Goal: Information Seeking & Learning: Learn about a topic

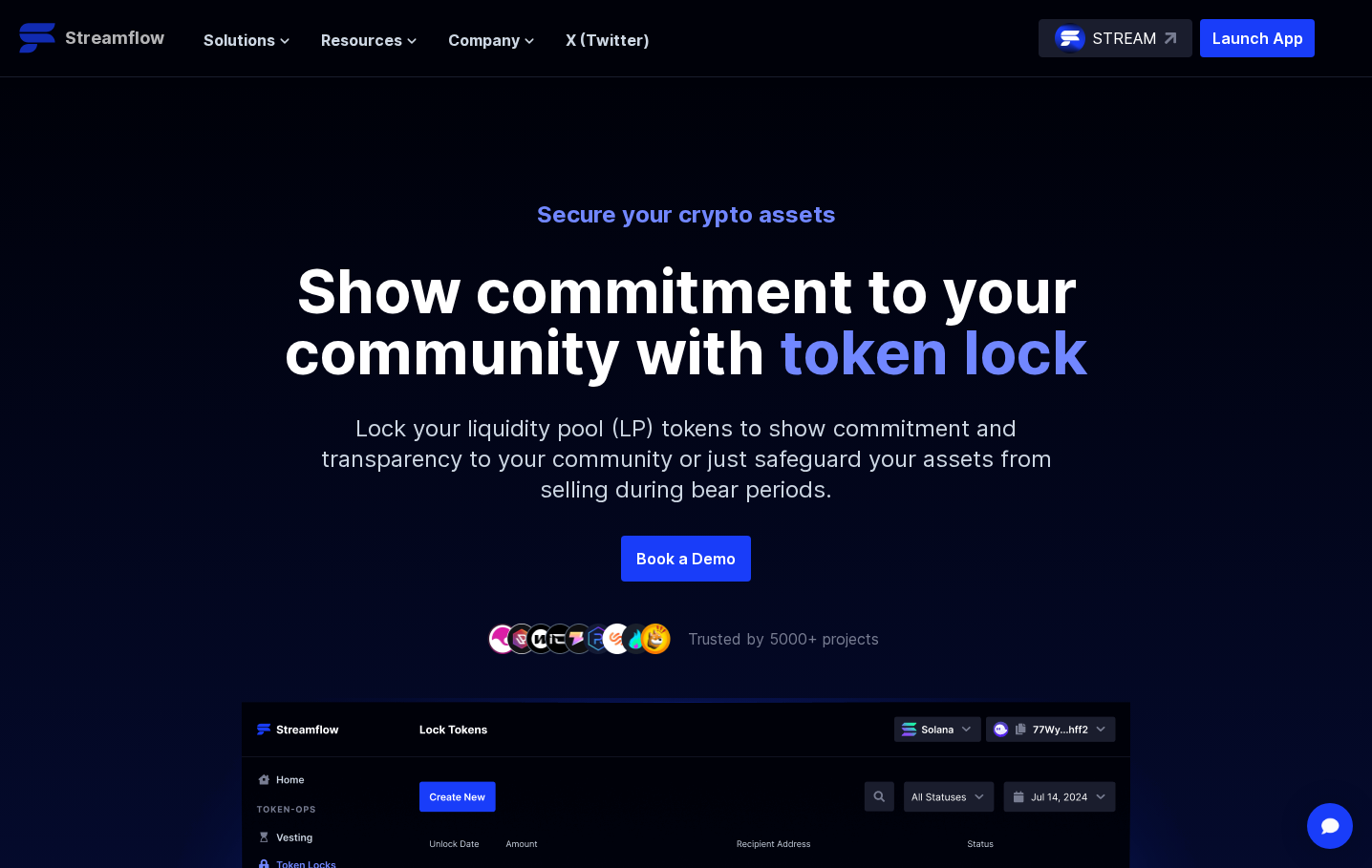
click at [113, 26] on p "Streamflow" at bounding box center [114, 39] width 100 height 27
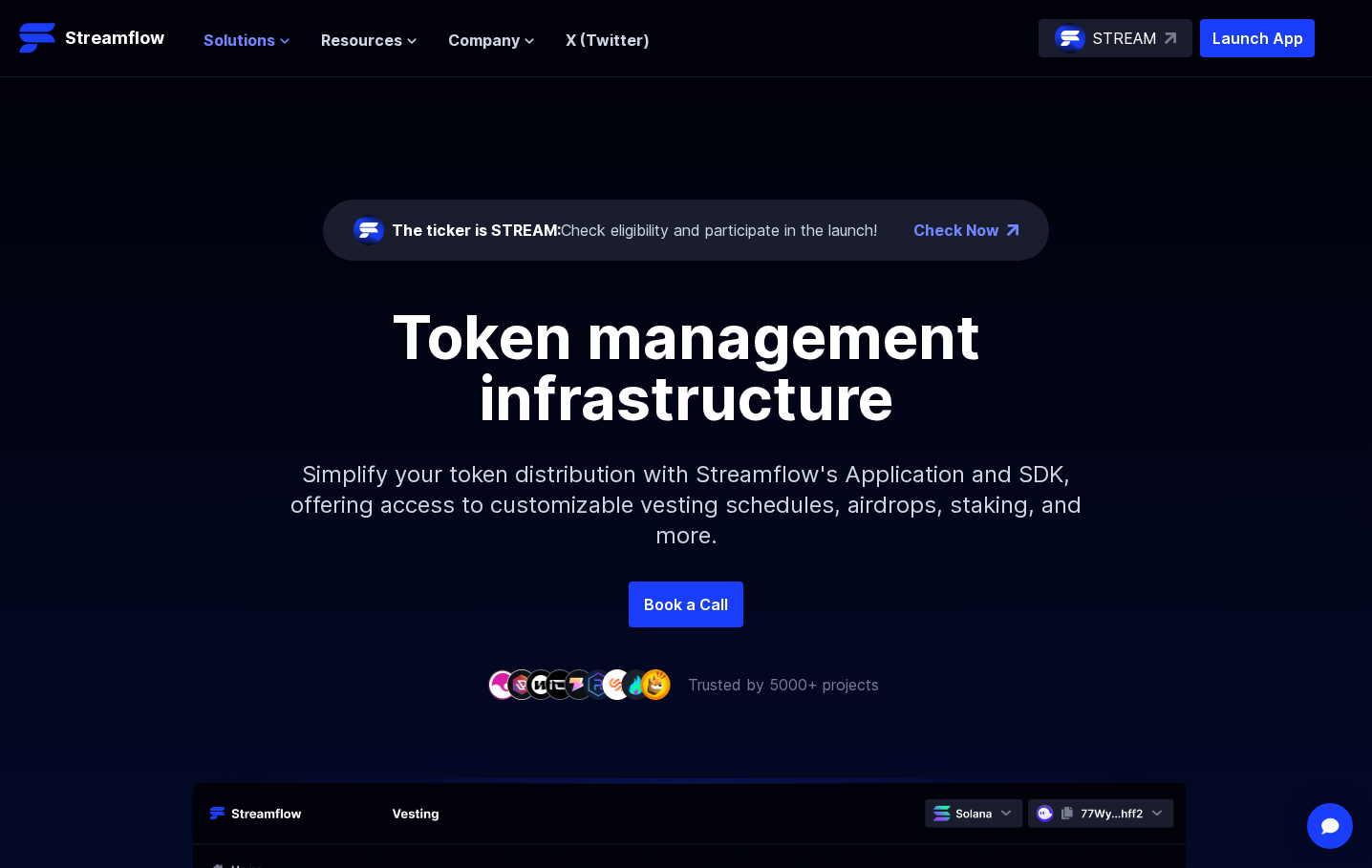
click at [249, 38] on span "Solutions" at bounding box center [239, 41] width 72 height 23
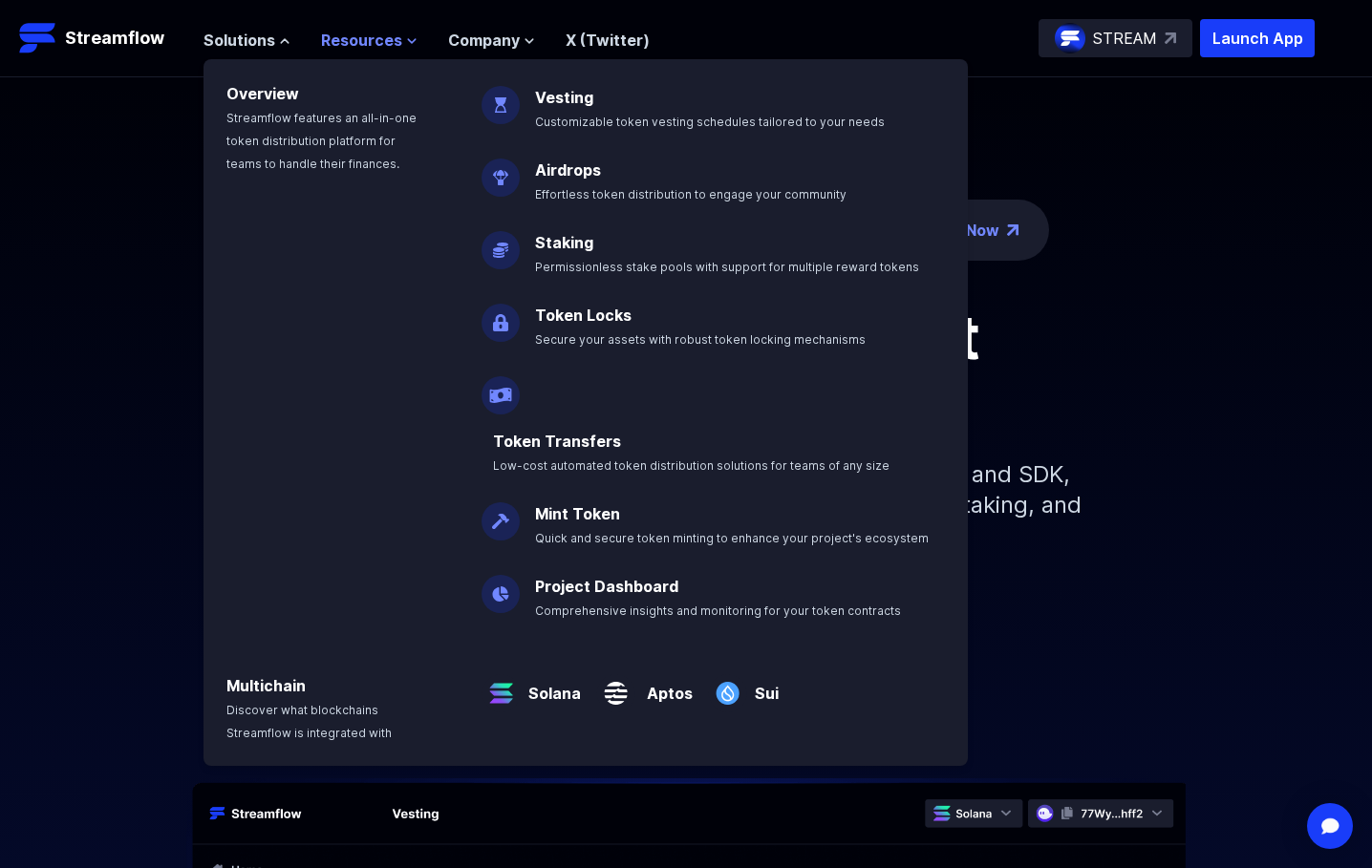
click at [365, 31] on span "Resources" at bounding box center [362, 41] width 81 height 23
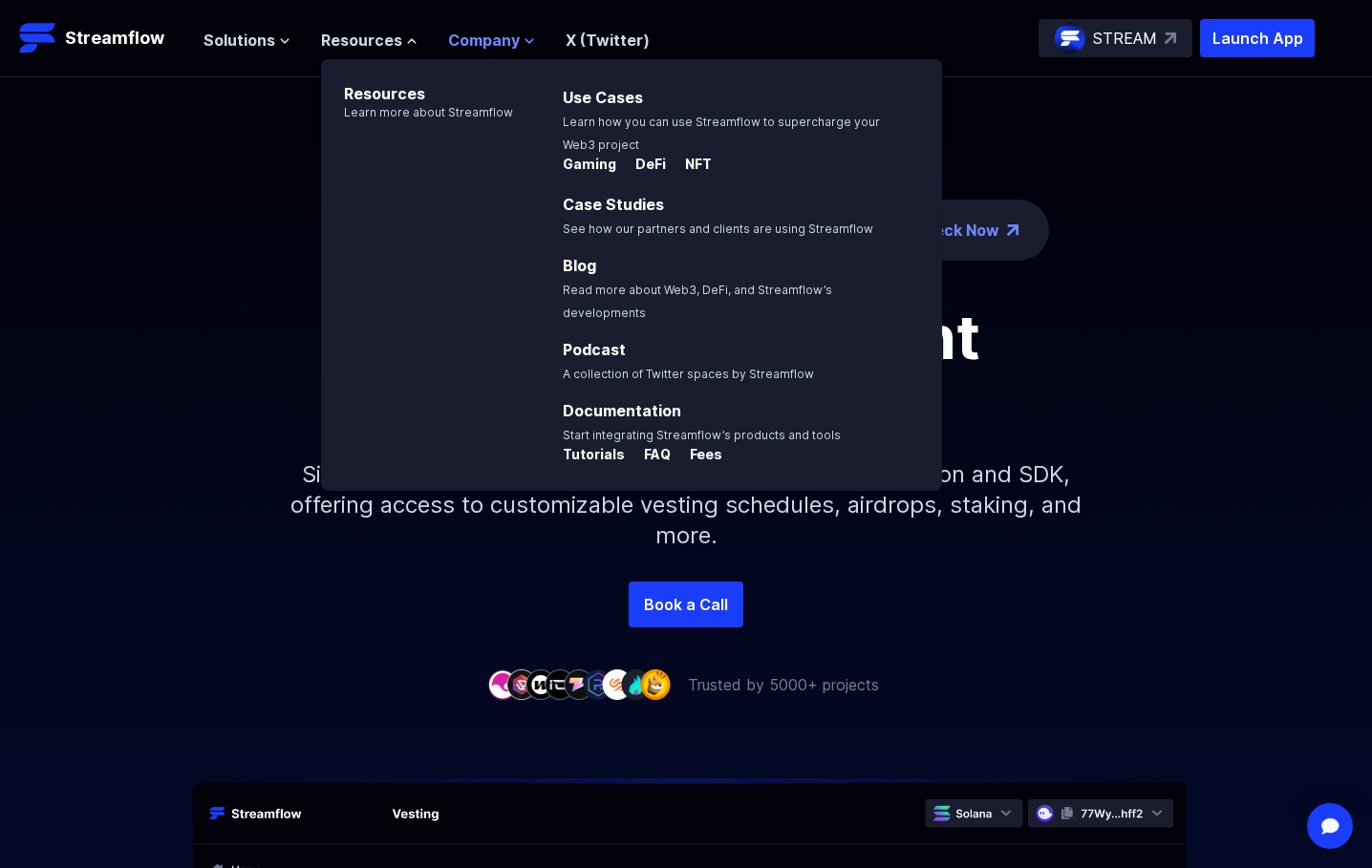
click at [500, 38] on span "Company" at bounding box center [484, 41] width 72 height 23
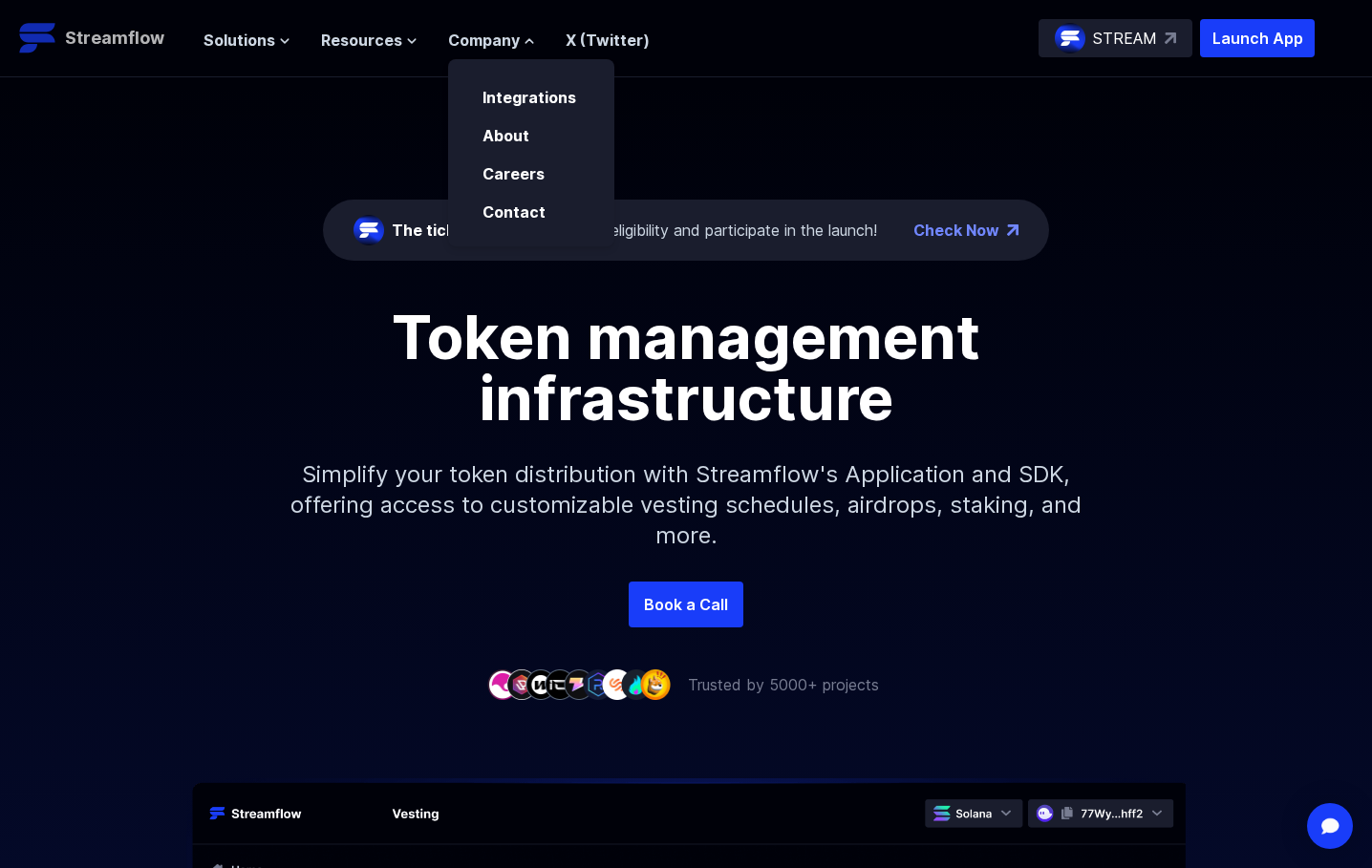
click at [122, 43] on p "Streamflow" at bounding box center [114, 39] width 100 height 27
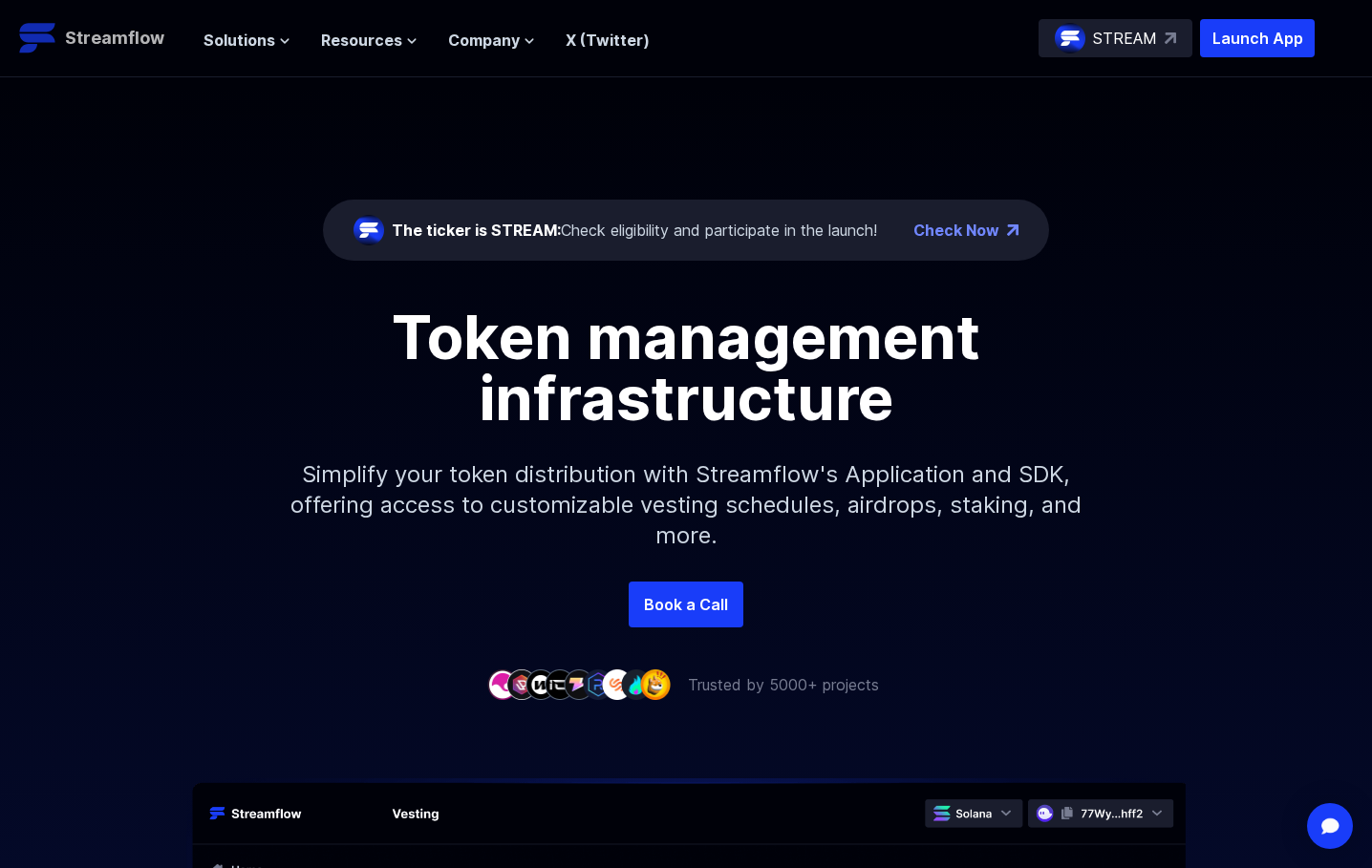
click at [65, 35] on p "Streamflow" at bounding box center [114, 39] width 100 height 27
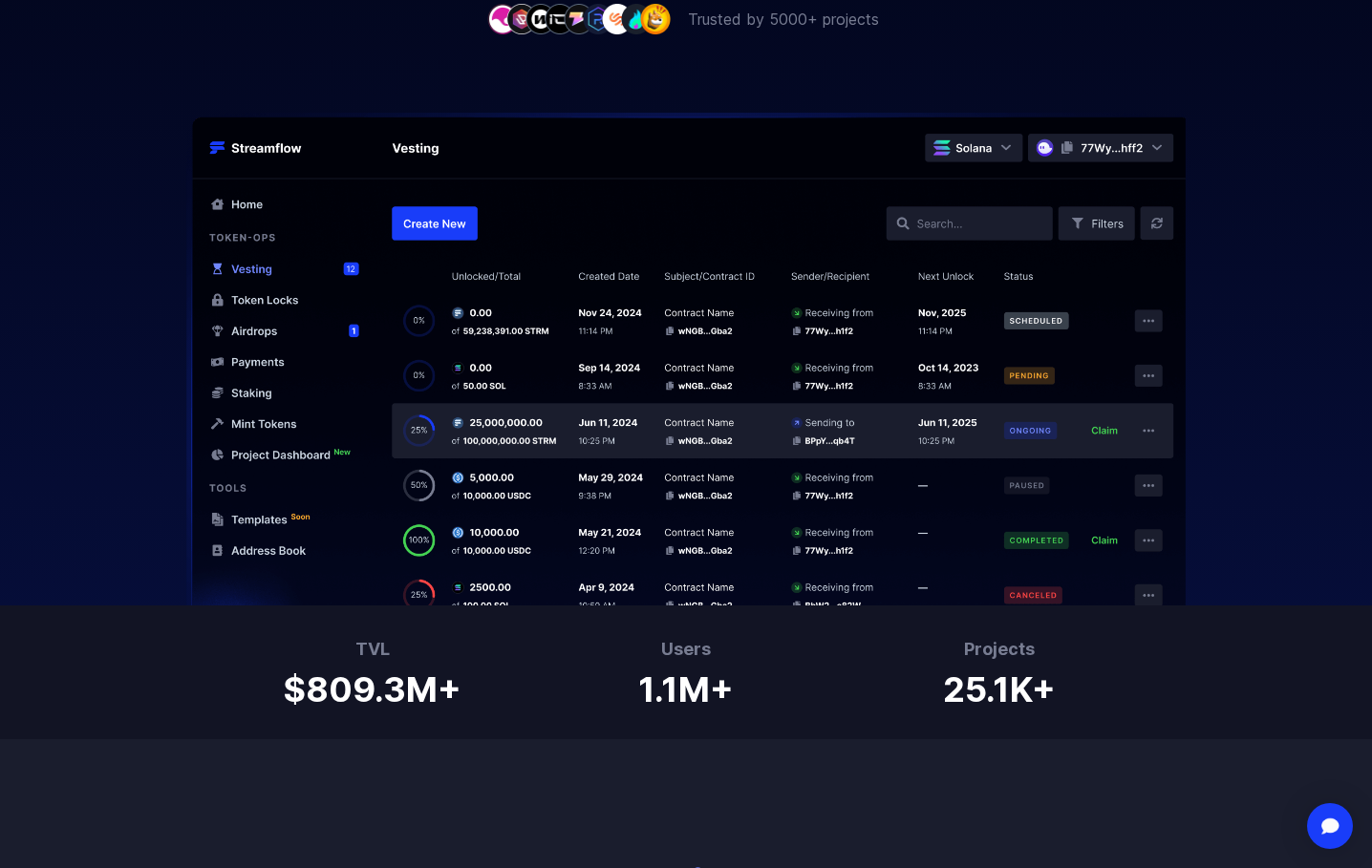
scroll to position [669, 0]
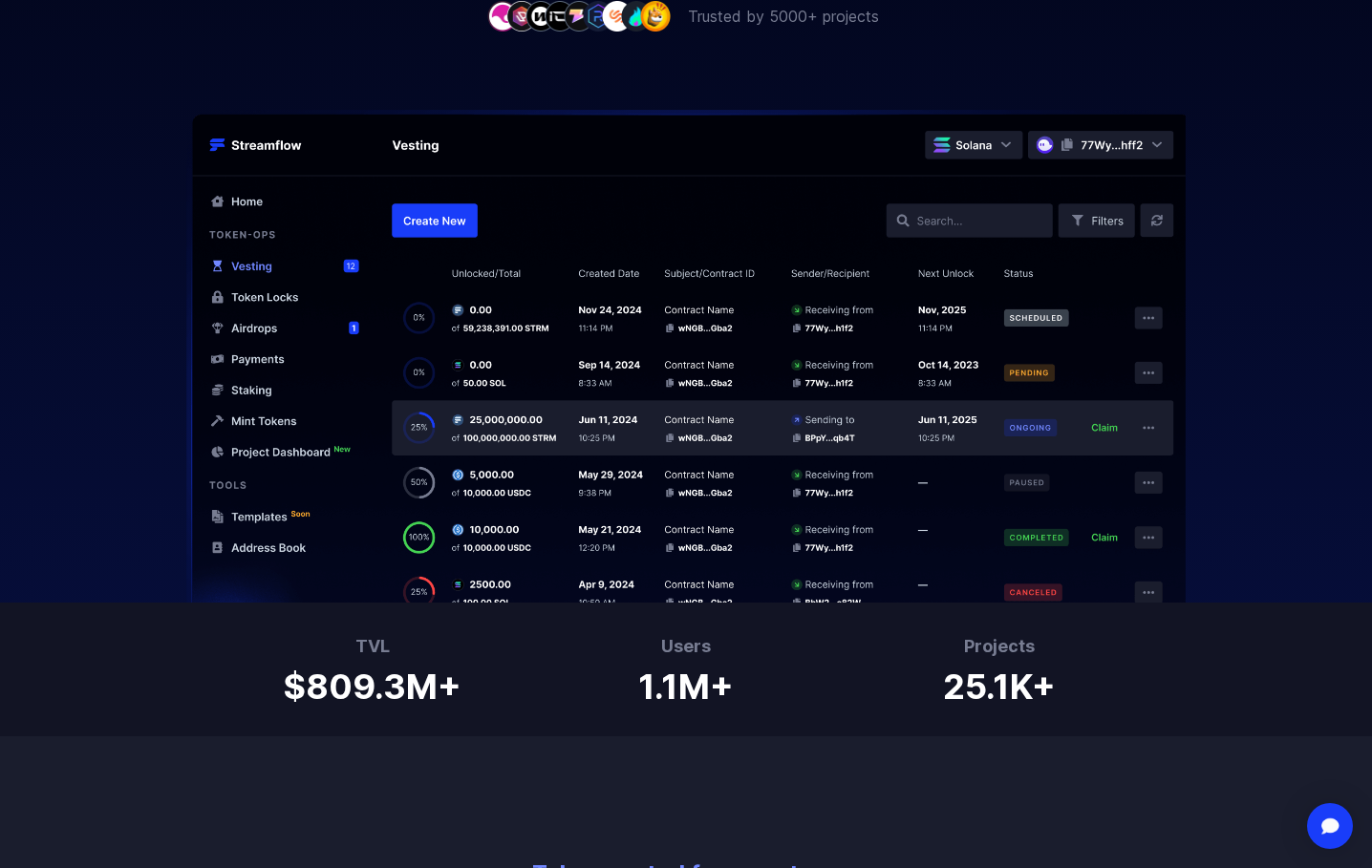
click at [410, 233] on img at bounding box center [686, 356] width 1223 height 493
click at [414, 227] on img at bounding box center [686, 356] width 1223 height 493
click at [498, 374] on img at bounding box center [686, 356] width 1223 height 493
click at [511, 505] on img at bounding box center [686, 356] width 1223 height 493
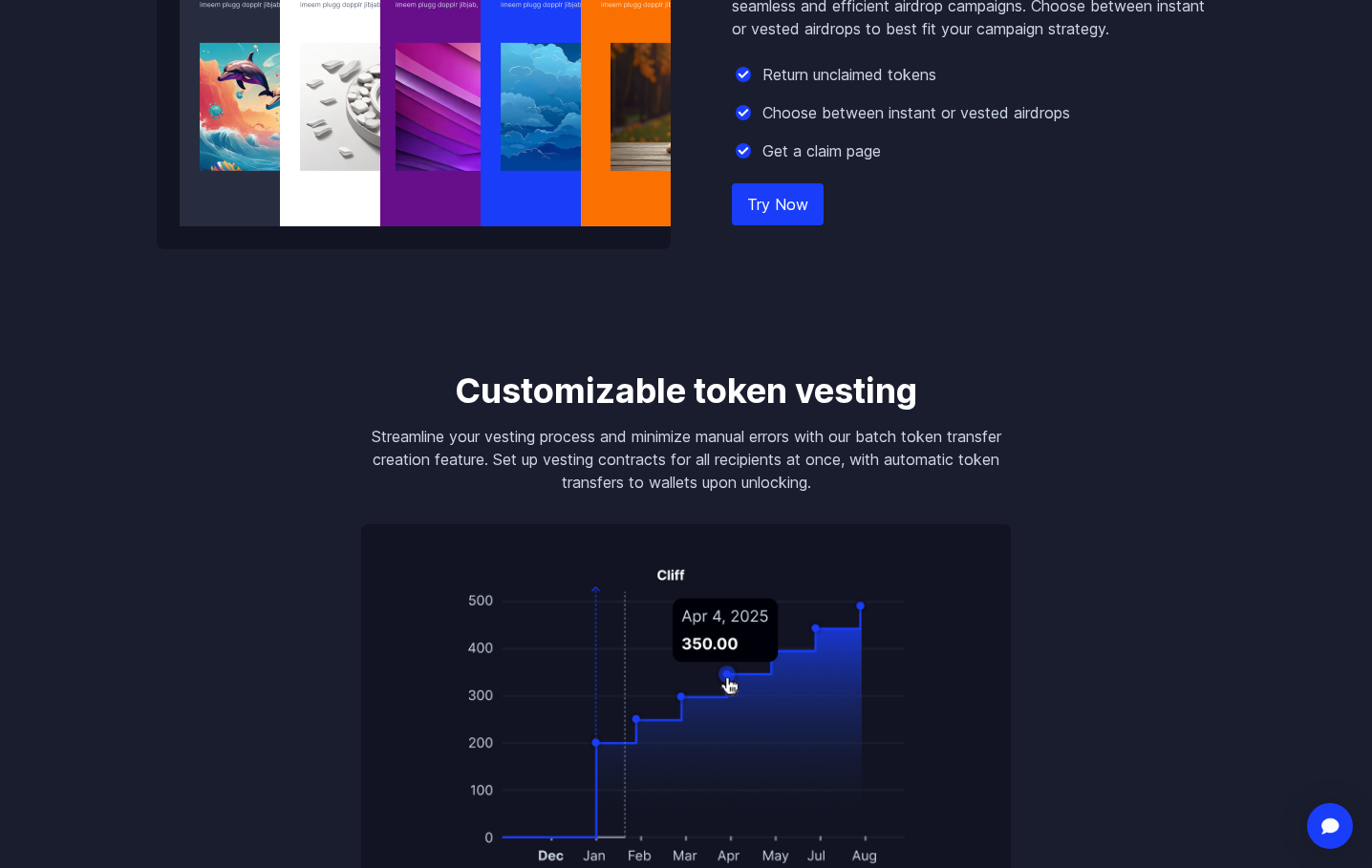
scroll to position [2675, 0]
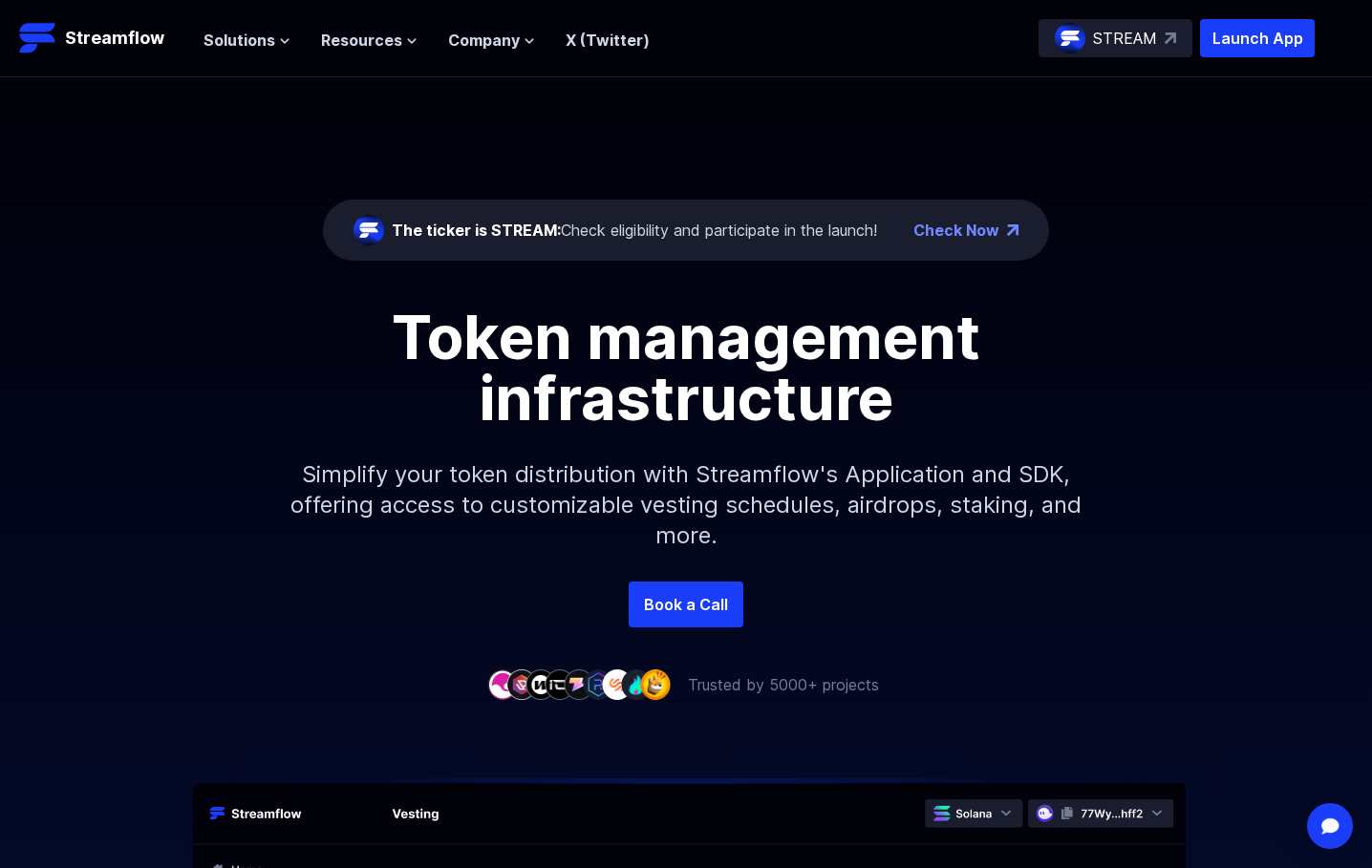
click at [941, 223] on link "Check Now" at bounding box center [956, 230] width 86 height 23
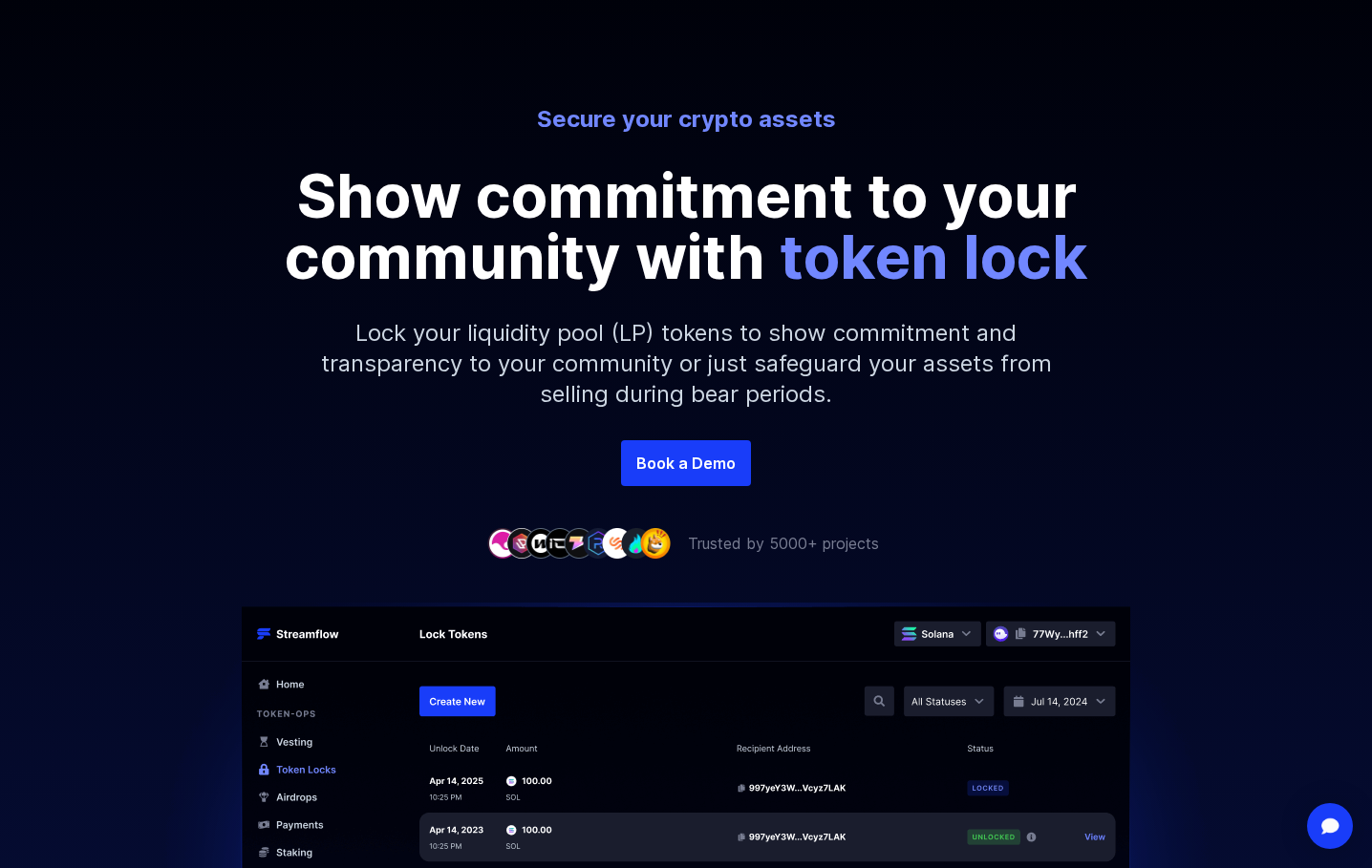
scroll to position [191, 0]
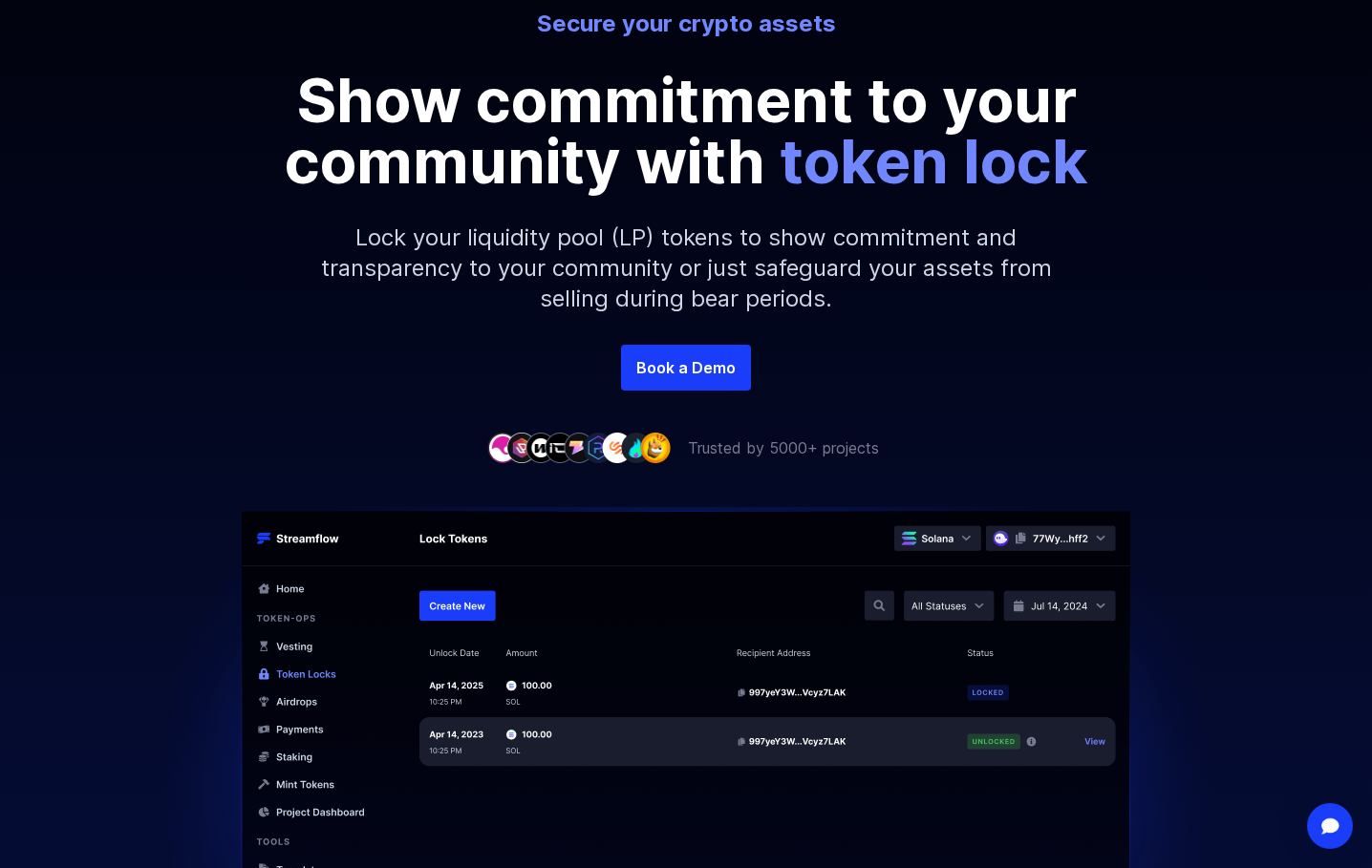
click at [222, 316] on div "Secure your crypto assets Show commitment to your community with token lock Loc…" at bounding box center [686, 177] width 1372 height 337
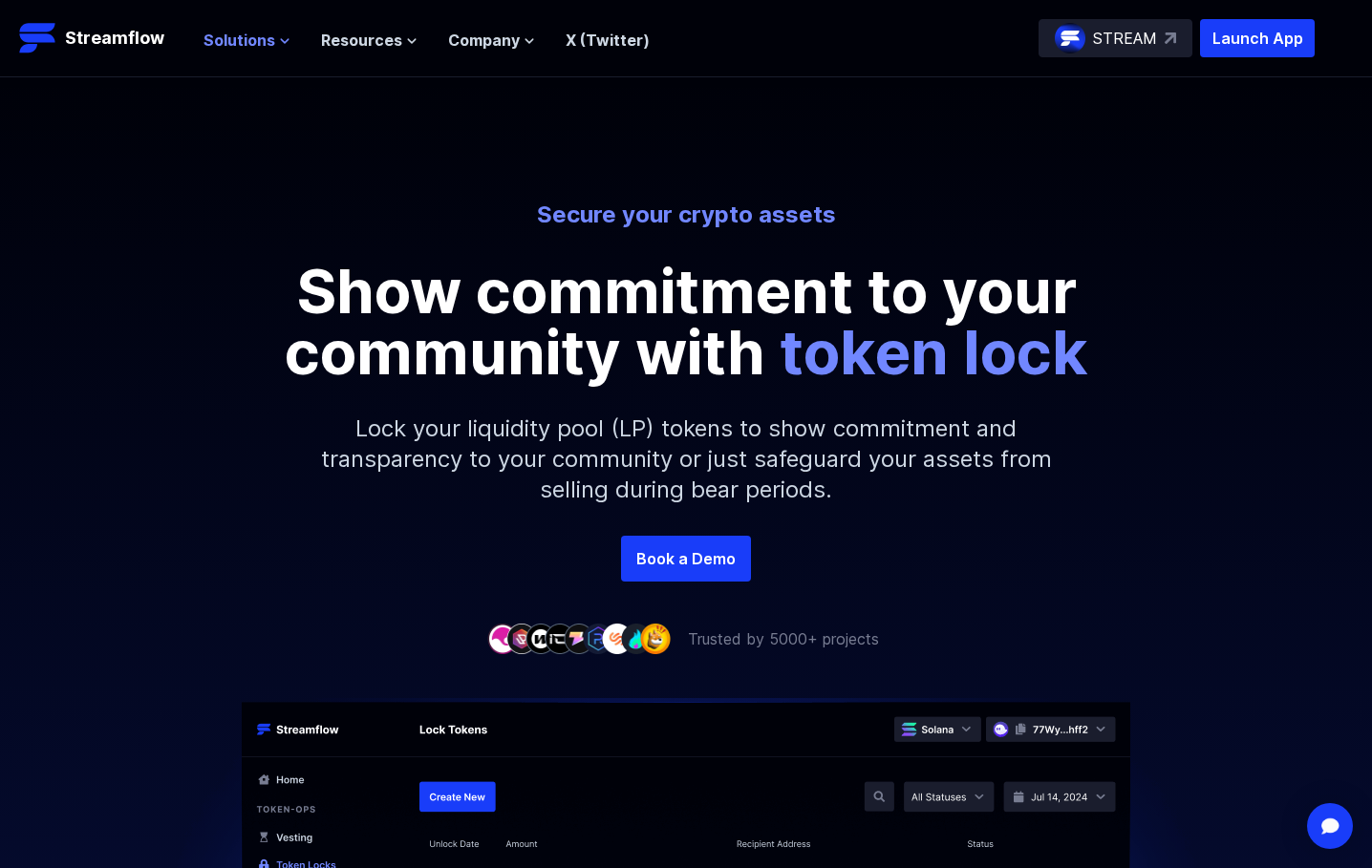
click at [246, 30] on span "Solutions" at bounding box center [239, 41] width 72 height 23
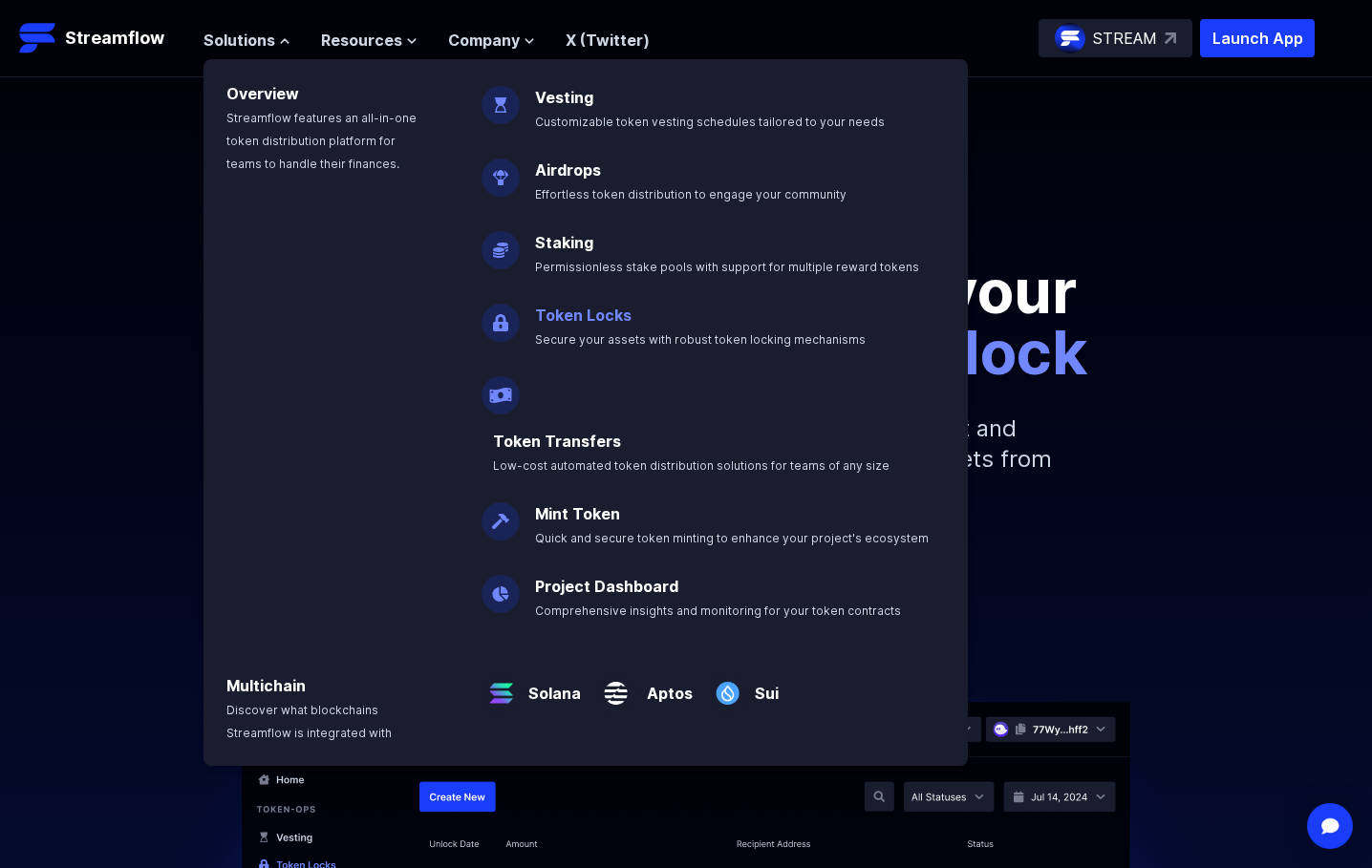
click at [576, 315] on link "Token Locks" at bounding box center [583, 315] width 97 height 19
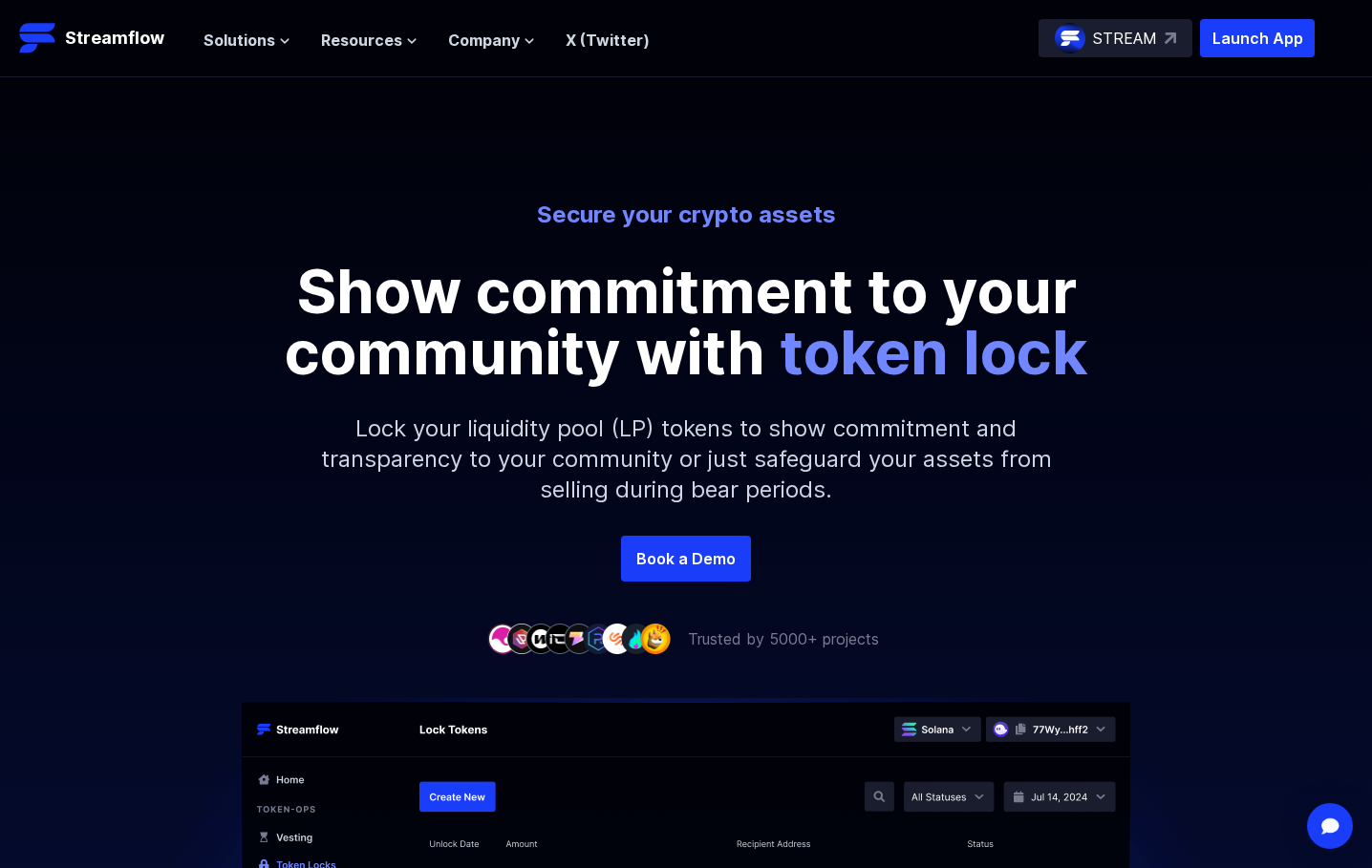
click at [1092, 47] on div "STREAM" at bounding box center [1115, 38] width 154 height 38
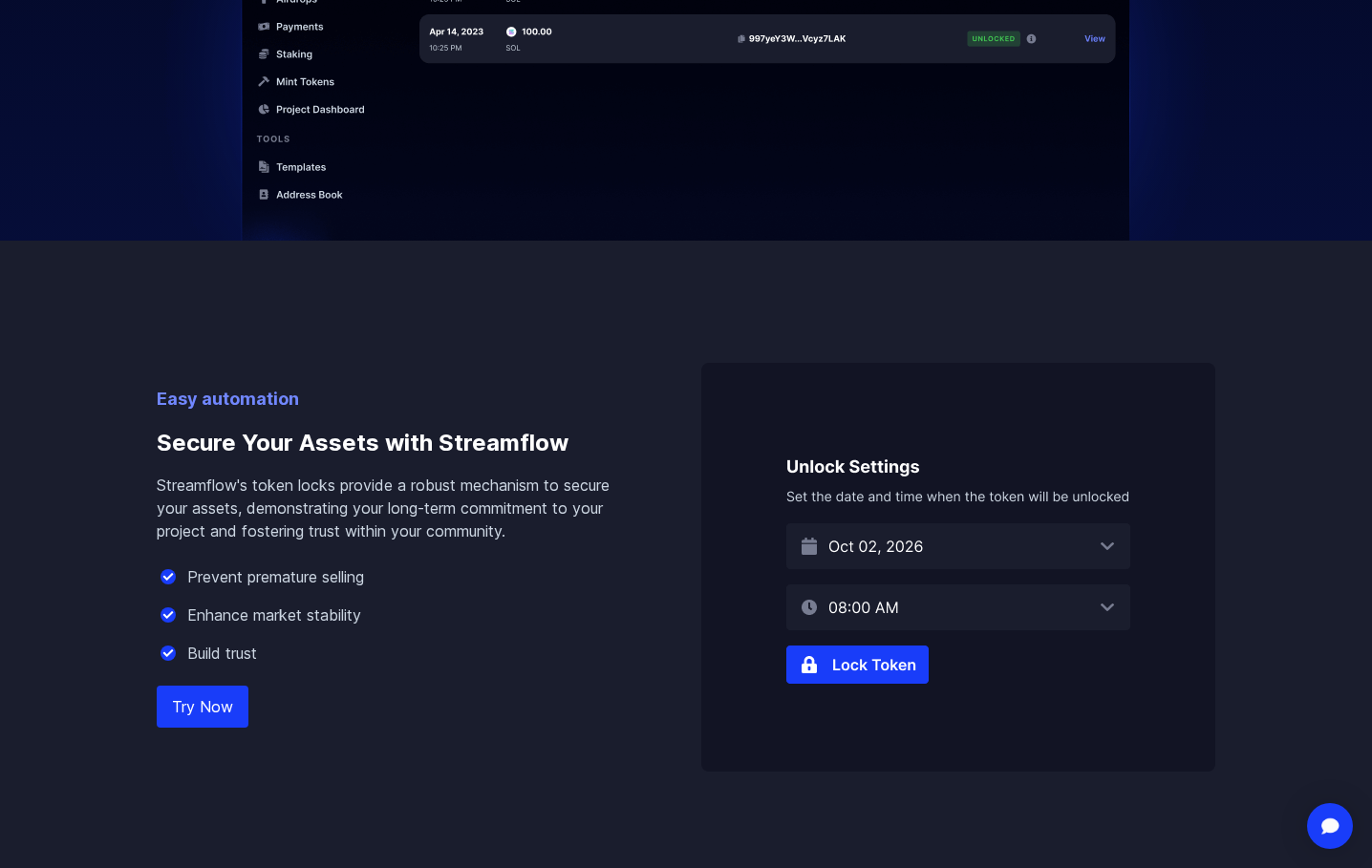
scroll to position [1147, 0]
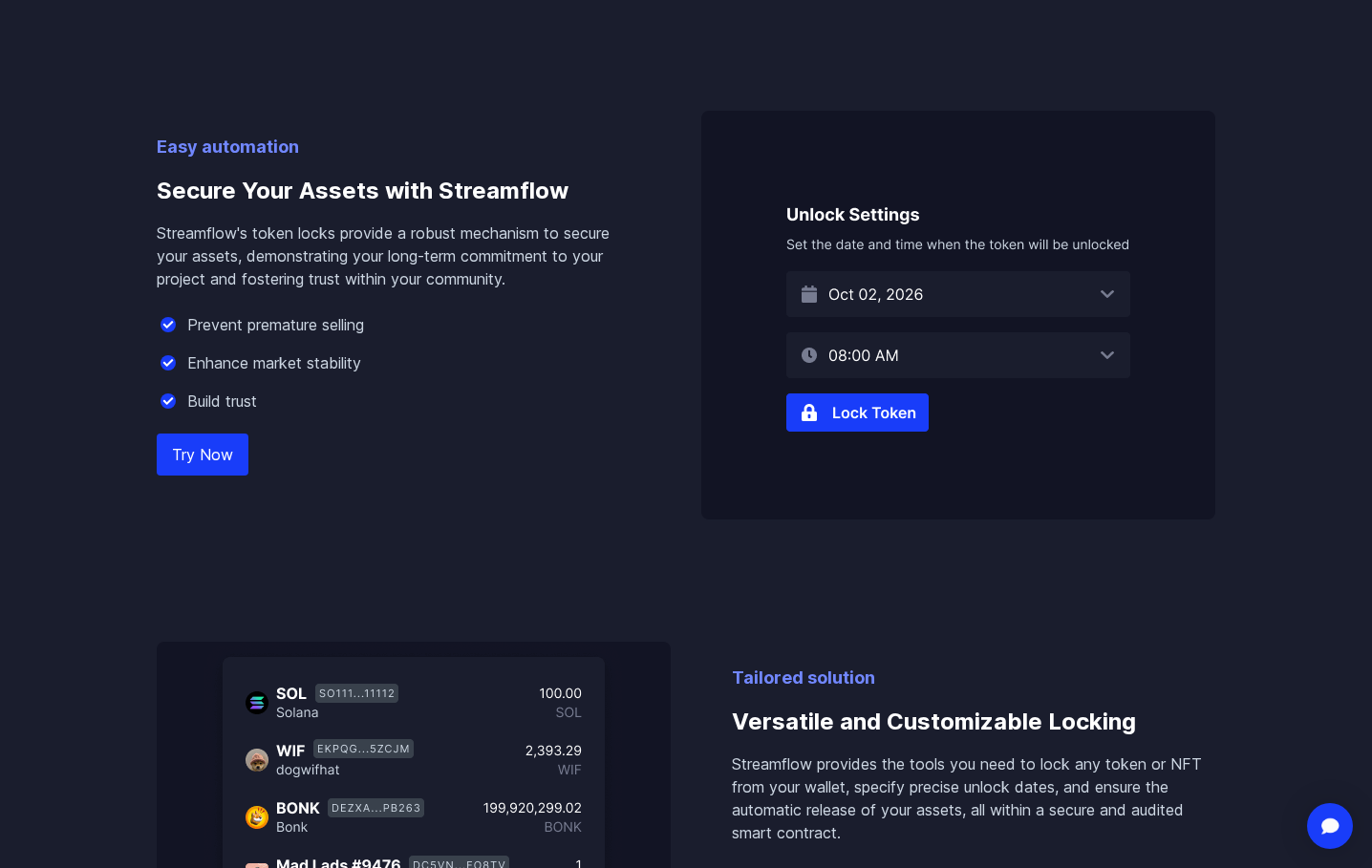
click at [854, 426] on img at bounding box center [958, 315] width 514 height 409
click at [865, 413] on img at bounding box center [958, 315] width 514 height 409
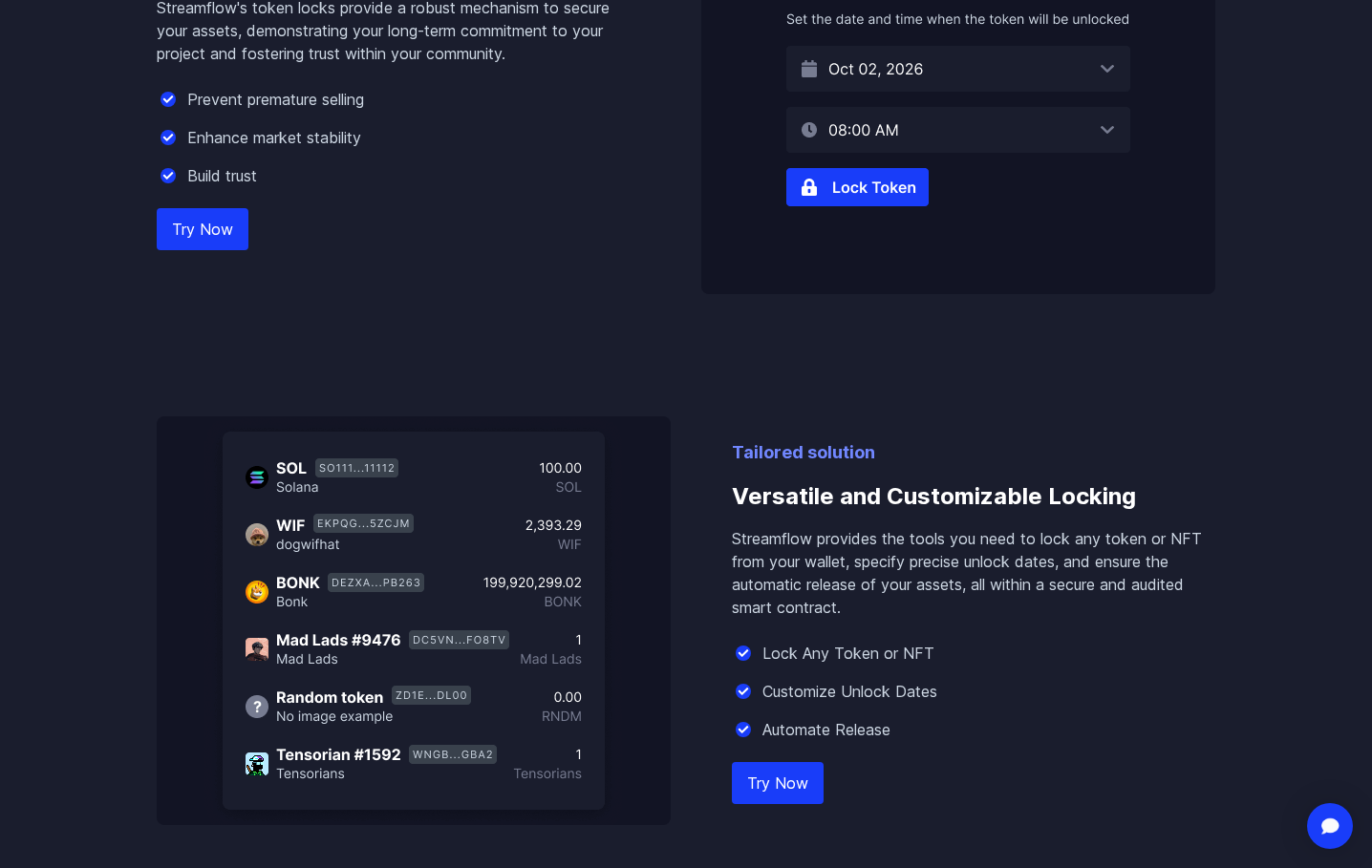
scroll to position [1337, 0]
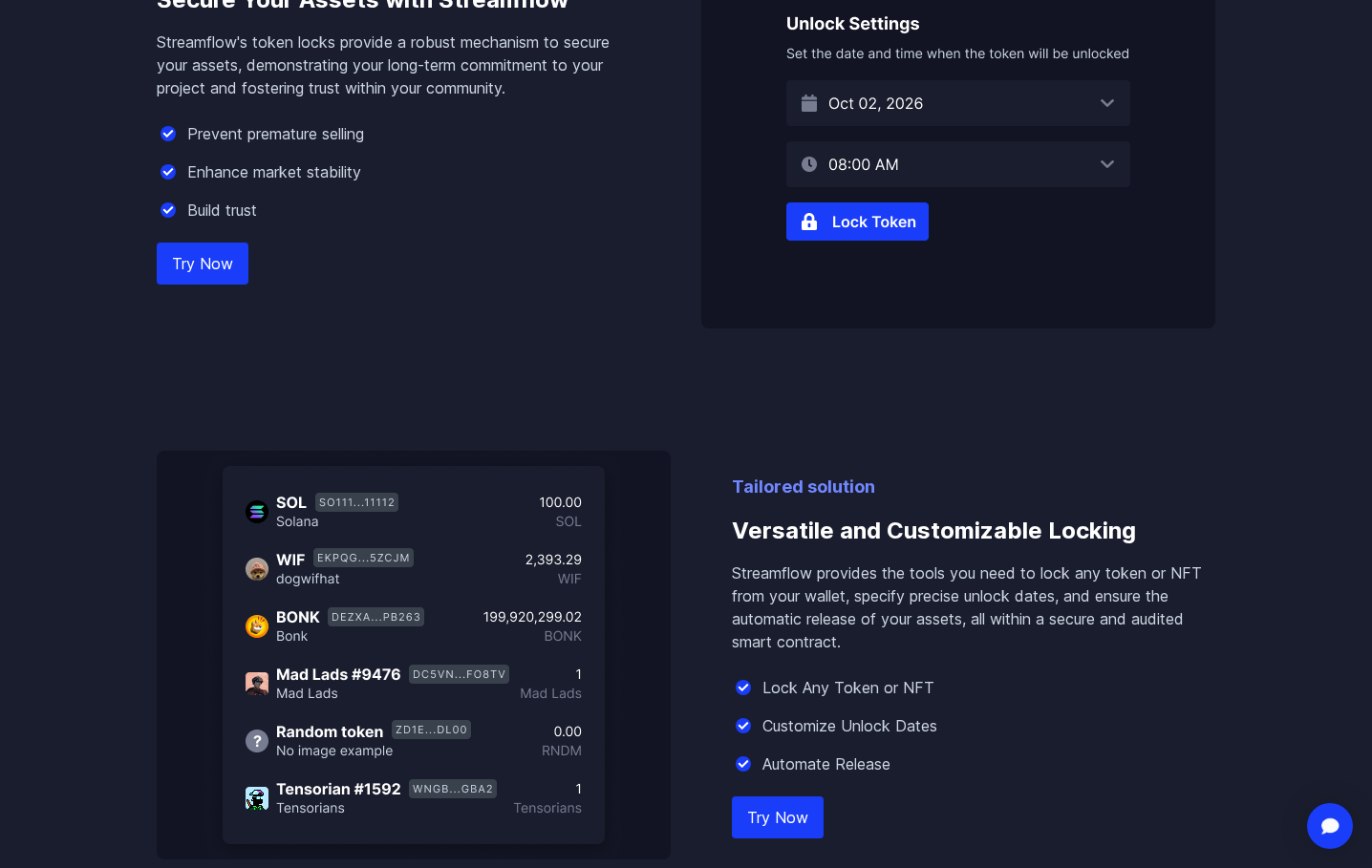
click at [230, 257] on link "Try Now" at bounding box center [202, 263] width 92 height 42
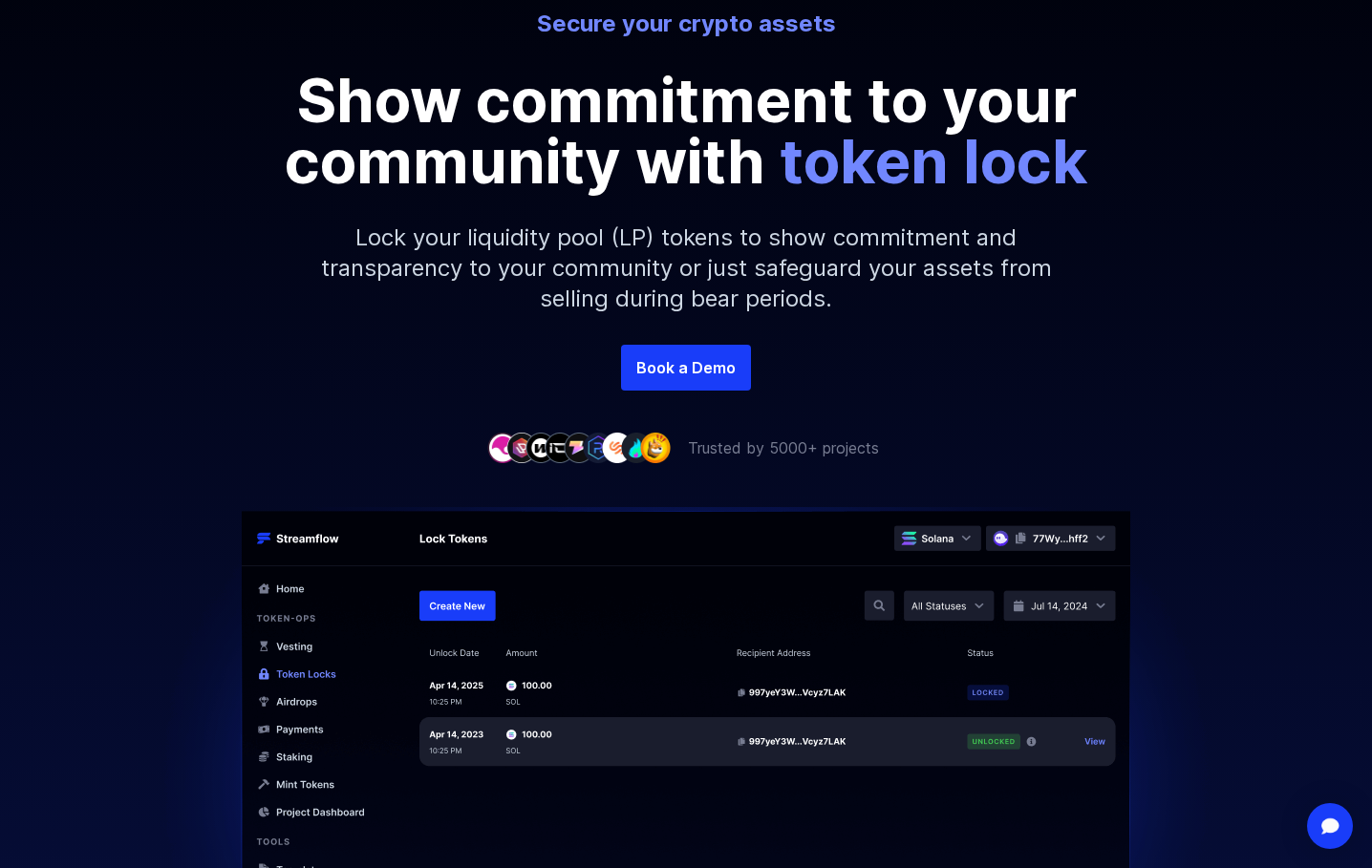
scroll to position [0, 0]
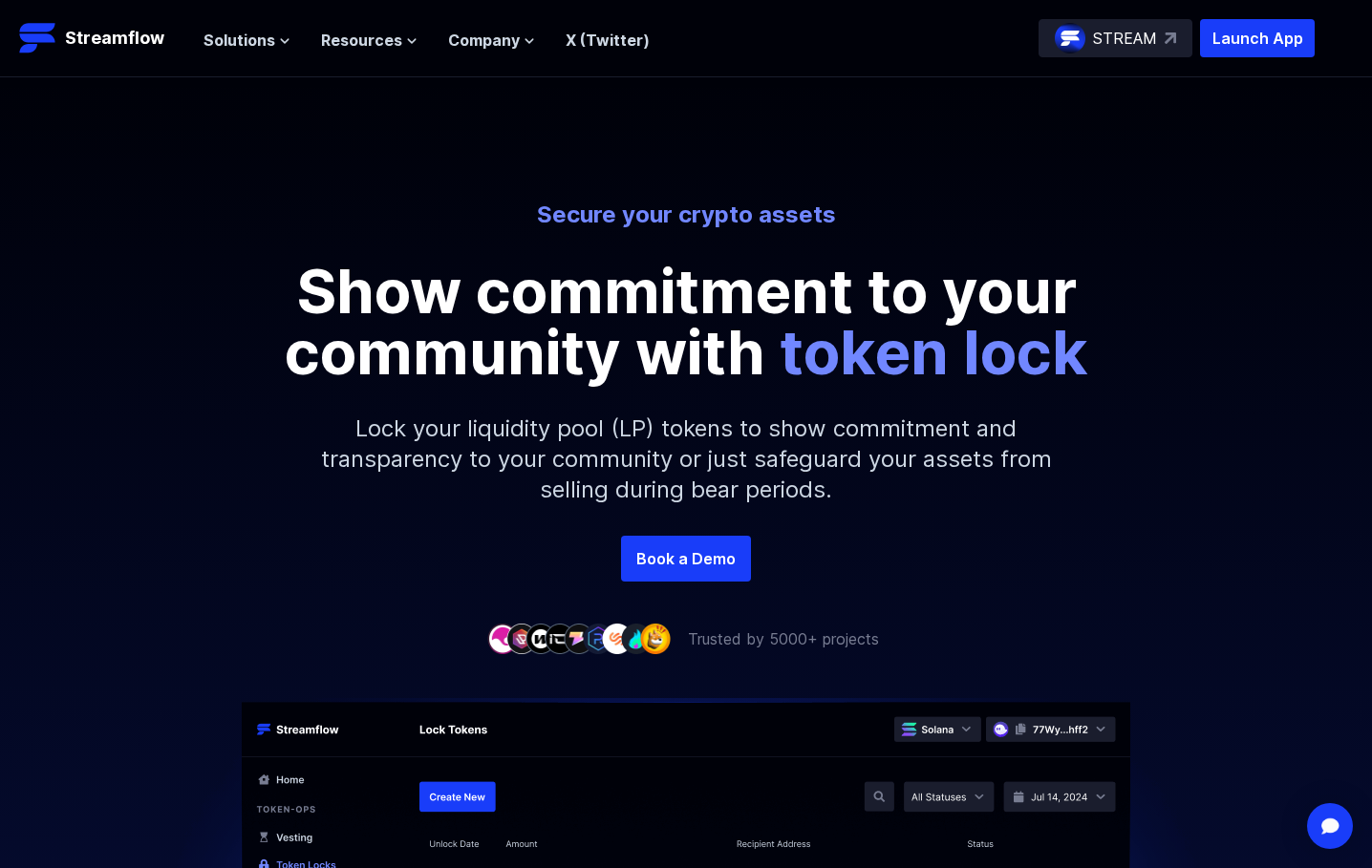
click at [1253, 275] on div "Secure your crypto assets Show commitment to your community with token lock Loc…" at bounding box center [686, 368] width 1372 height 337
click at [104, 35] on p "Streamflow" at bounding box center [114, 39] width 100 height 27
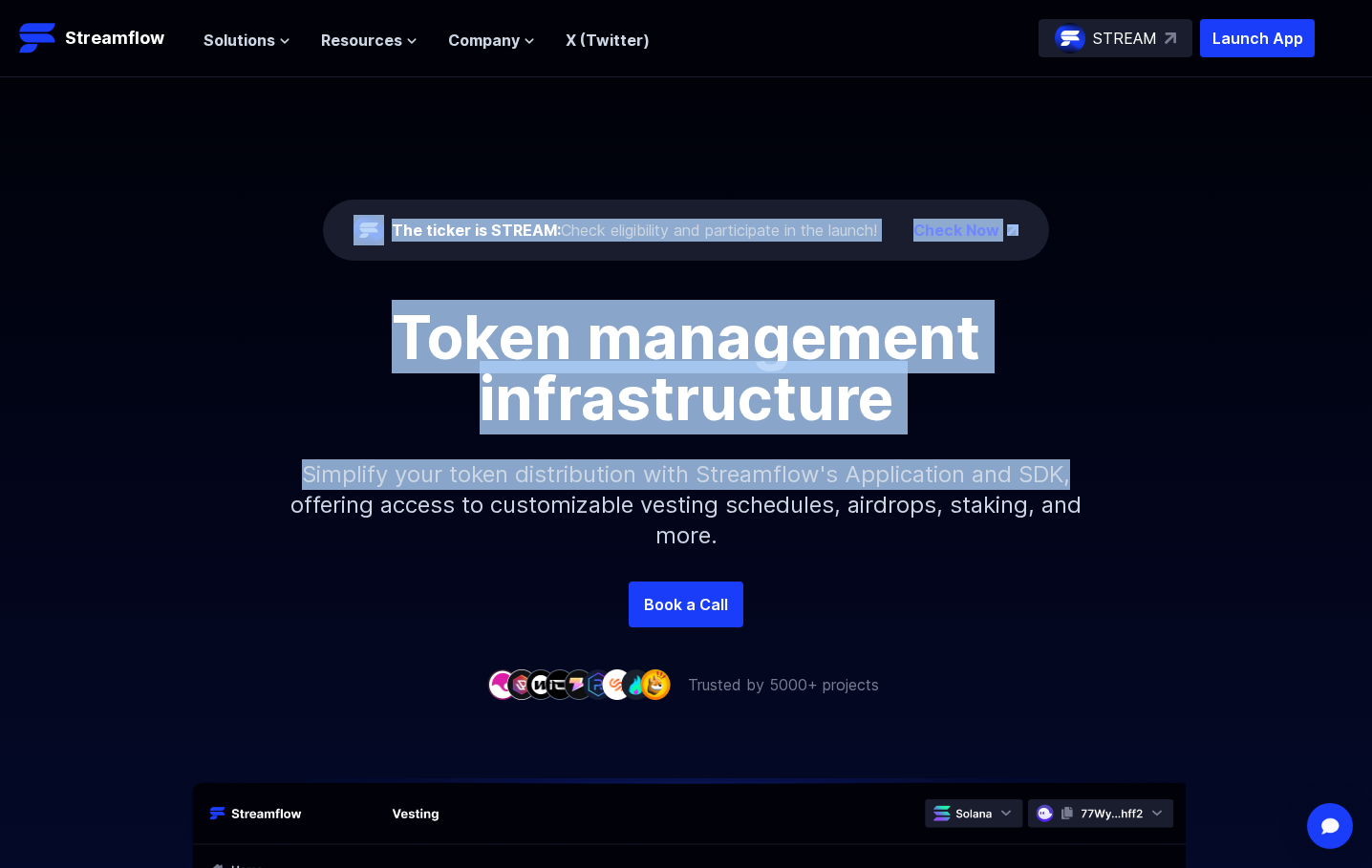
drag, startPoint x: 309, startPoint y: 130, endPoint x: 1271, endPoint y: 441, distance: 1011.0
click at [1271, 437] on div "The ticker is STREAM: Check eligibility and participate in the launch! Check No…" at bounding box center [686, 329] width 1372 height 504
click at [1274, 442] on div "Token management infrastructure Simplify your token distribution with Streamflo…" at bounding box center [686, 444] width 1372 height 275
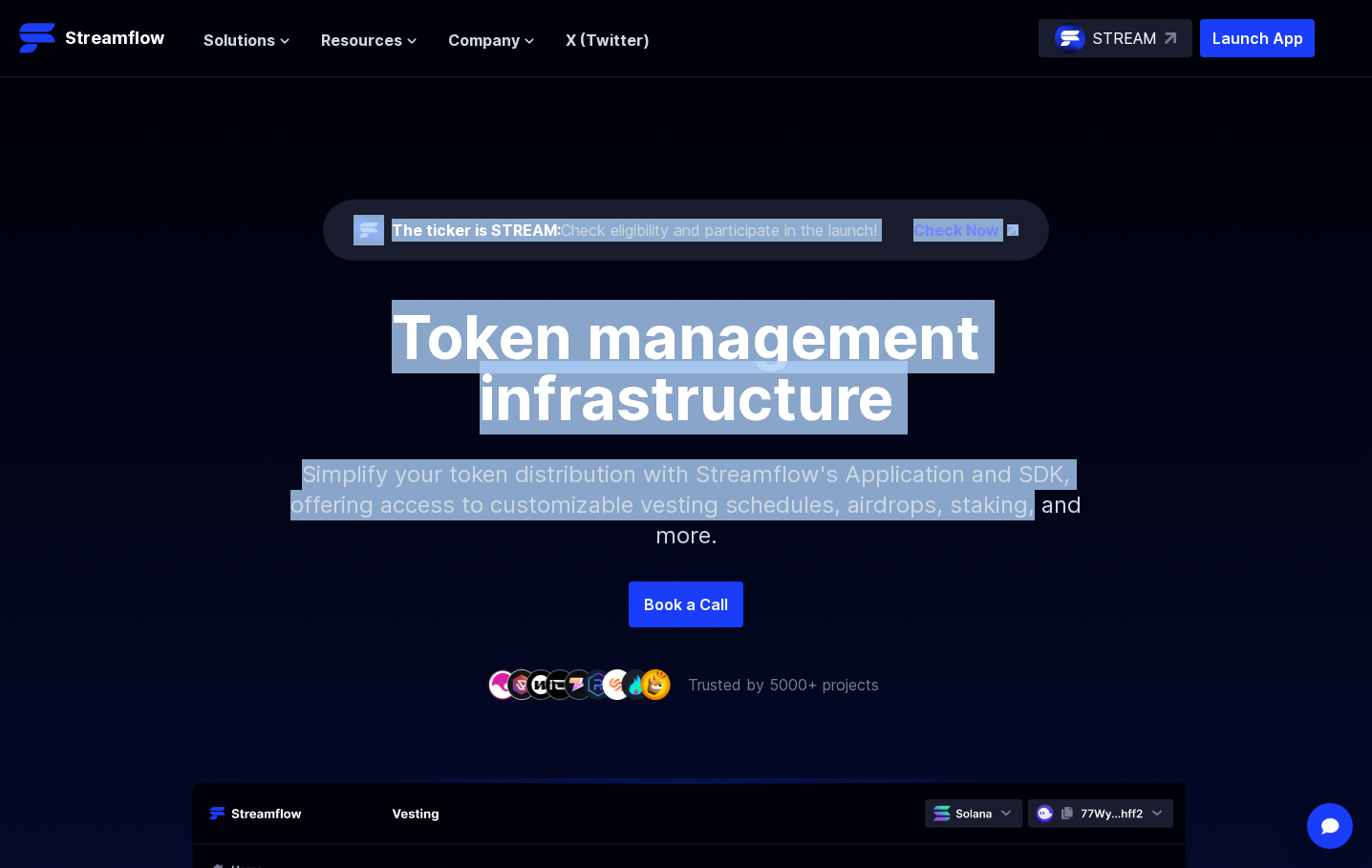
drag, startPoint x: 1243, startPoint y: 516, endPoint x: 323, endPoint y: 86, distance: 1015.5
click at [323, 86] on div "The ticker is STREAM: Check eligibility and participate in the launch! Check No…" at bounding box center [686, 329] width 1372 height 504
click at [353, 116] on div "The ticker is STREAM: Check eligibility and participate in the launch! Check No…" at bounding box center [686, 329] width 1372 height 504
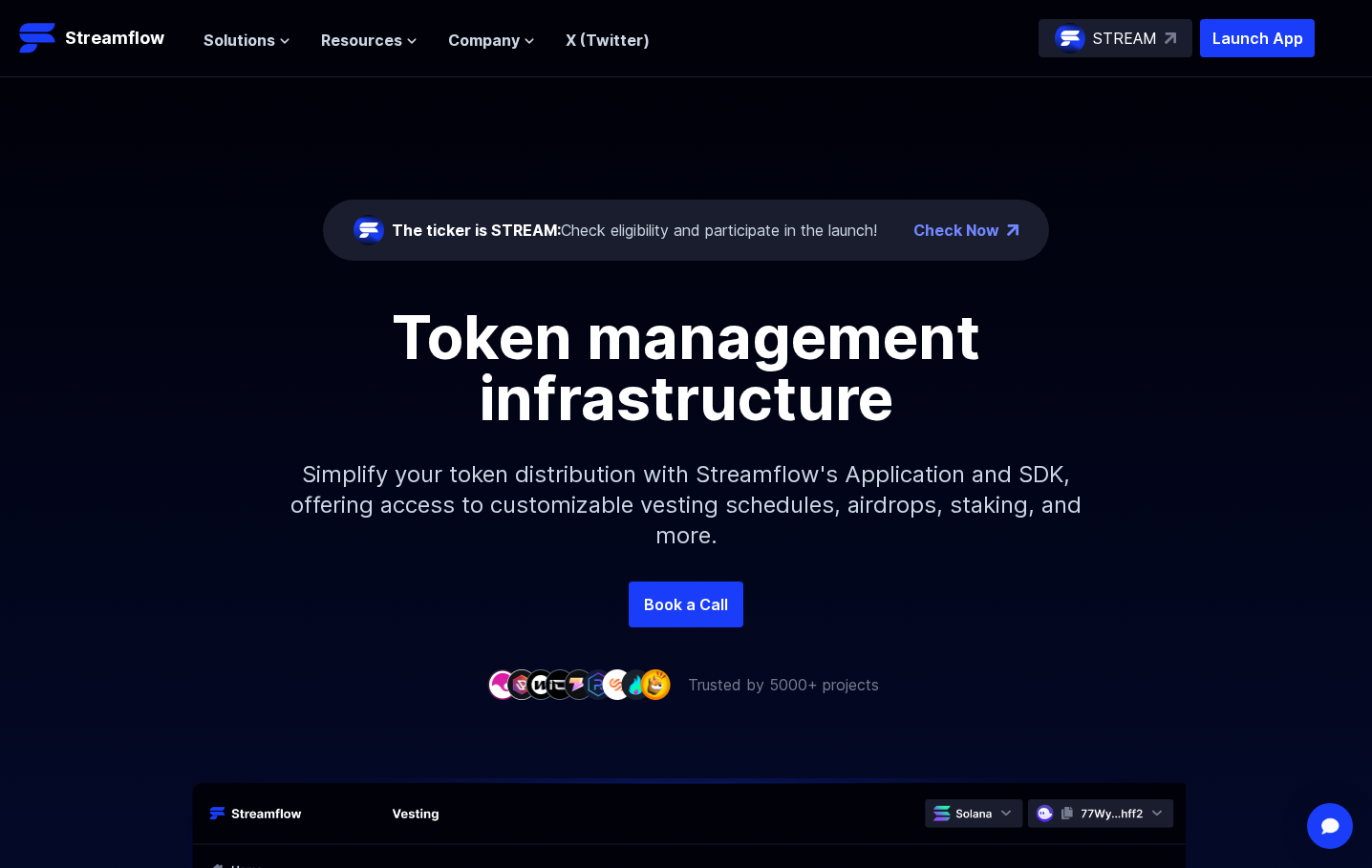
drag, startPoint x: 256, startPoint y: 229, endPoint x: 262, endPoint y: 195, distance: 34.5
click at [256, 224] on div "The ticker is STREAM: Check eligibility and participate in the launch! Check No…" at bounding box center [686, 329] width 1372 height 504
